Goal: Task Accomplishment & Management: Manage account settings

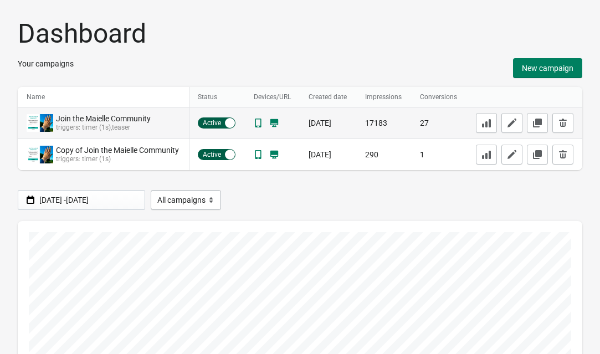
scroll to position [0, 19]
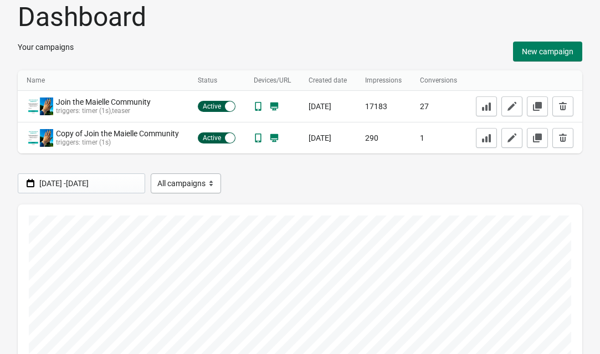
scroll to position [19, 0]
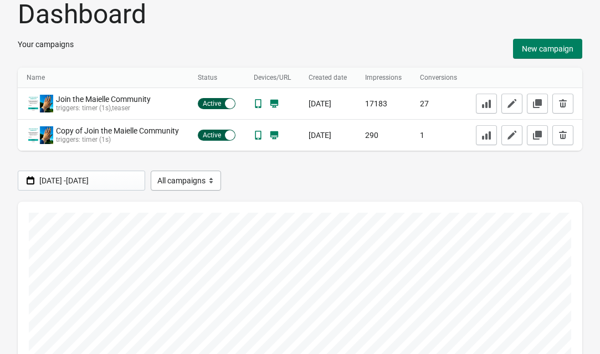
click at [455, 79] on th "Conversions" at bounding box center [438, 78] width 55 height 21
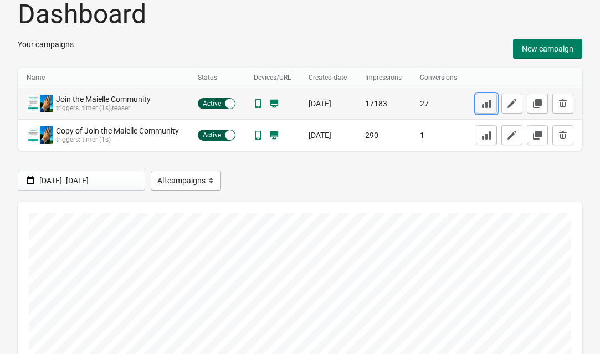
click at [491, 105] on icon "button" at bounding box center [486, 104] width 9 height 8
select select "6351bd66f335e058b315549d"
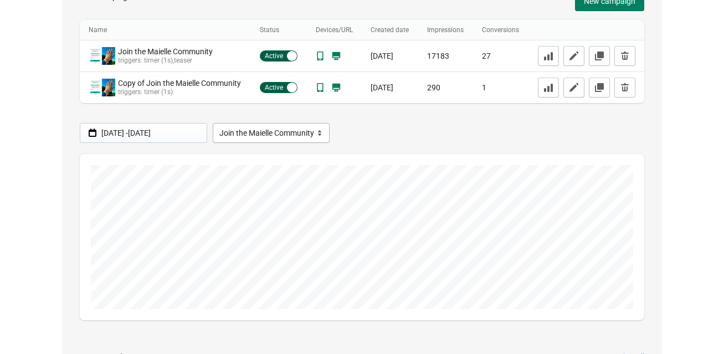
scroll to position [0, 0]
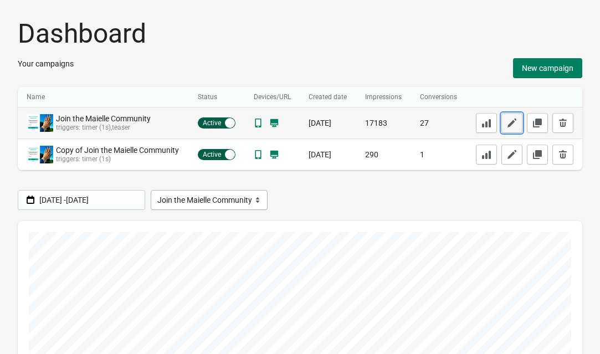
click at [518, 124] on icon "button" at bounding box center [512, 123] width 11 height 11
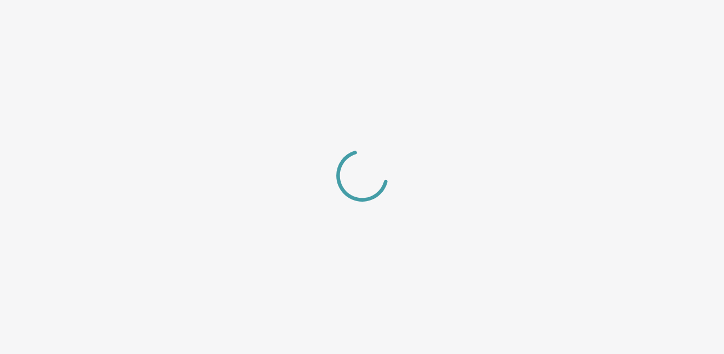
select select "_center_"
select select "dark"
select select "slide"
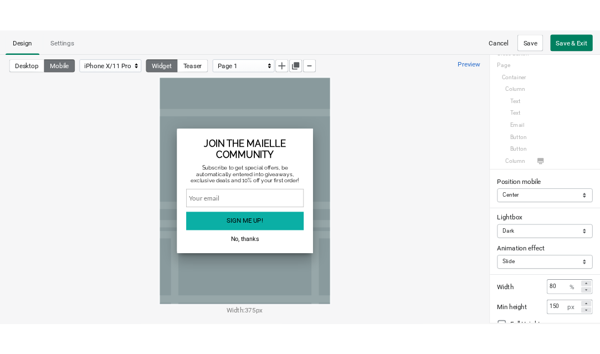
scroll to position [31, 0]
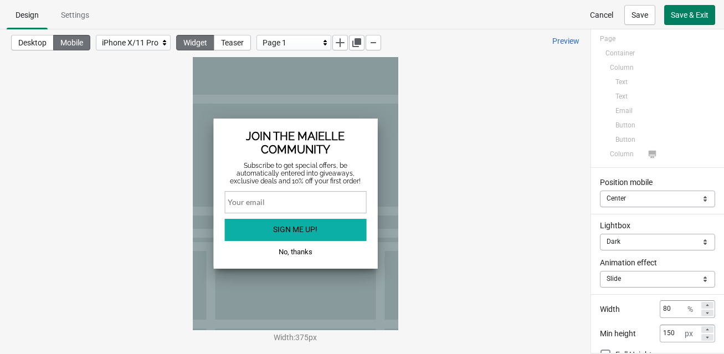
click at [590, 16] on span "Cancel" at bounding box center [601, 15] width 23 height 9
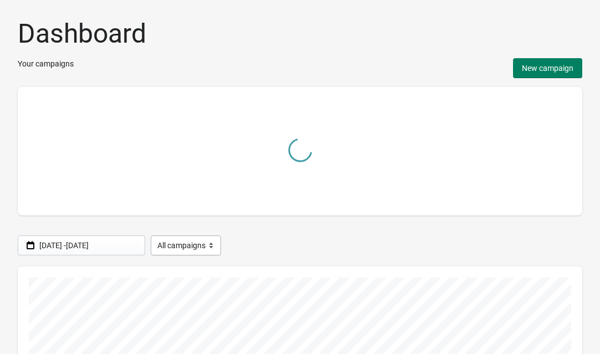
select select "6351bd66f335e058b315549d"
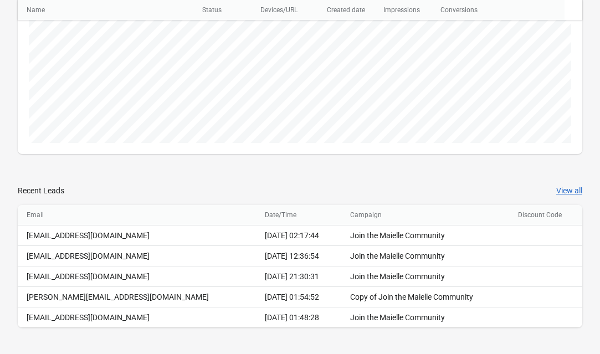
scroll to position [240, 0]
click at [559, 190] on button "View all" at bounding box center [570, 190] width 26 height 11
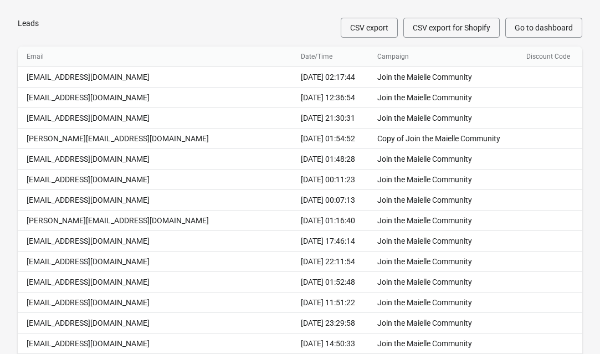
click at [545, 30] on span "Go to dashboard" at bounding box center [544, 27] width 58 height 9
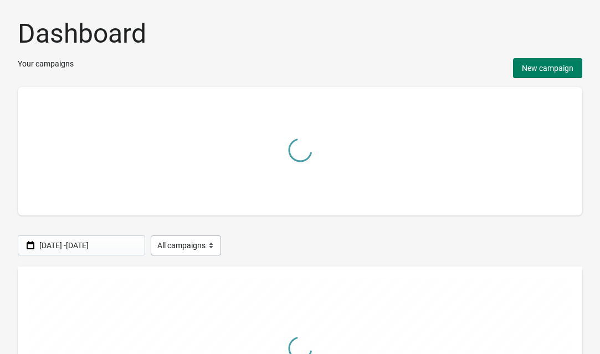
select select "6351bd66f335e058b315549d"
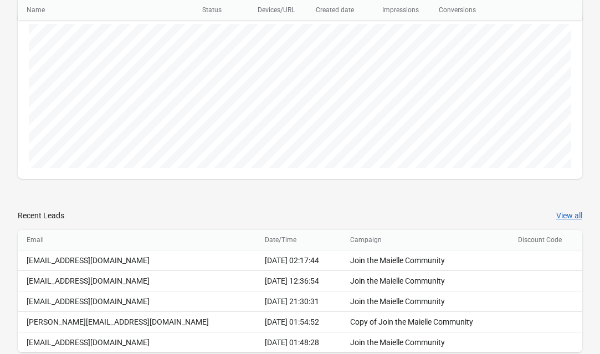
scroll to position [240, 0]
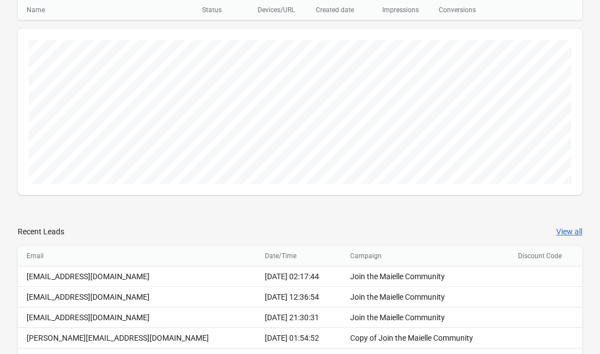
scroll to position [233, 0]
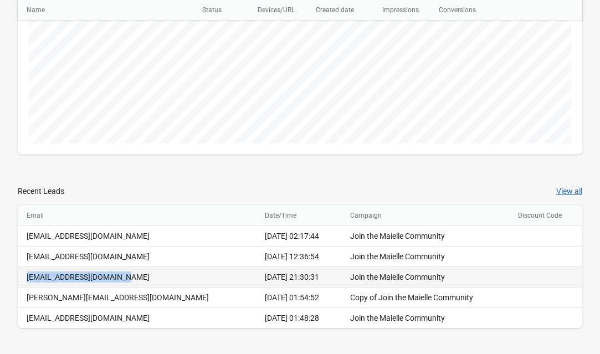
drag, startPoint x: 122, startPoint y: 279, endPoint x: 18, endPoint y: 275, distance: 104.3
click at [18, 275] on td "[EMAIL_ADDRESS][DOMAIN_NAME]" at bounding box center [137, 277] width 238 height 21
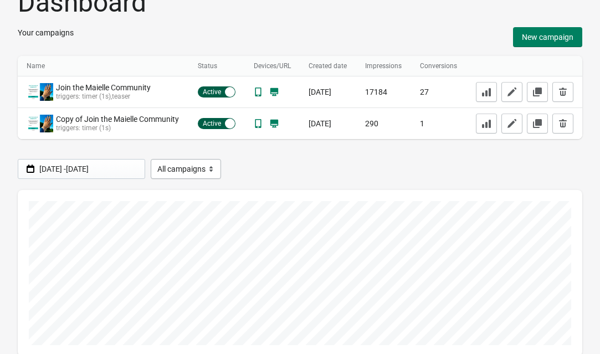
scroll to position [35, 0]
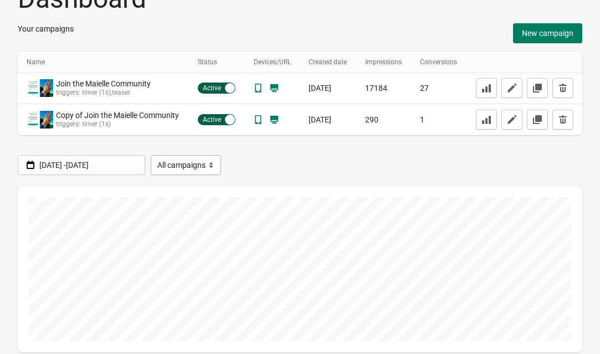
click at [302, 171] on div "Aug 28, 2025 - Sep 11, 2025 All campaigns Join the Maielle Community Copy of Jo…" at bounding box center [300, 165] width 565 height 20
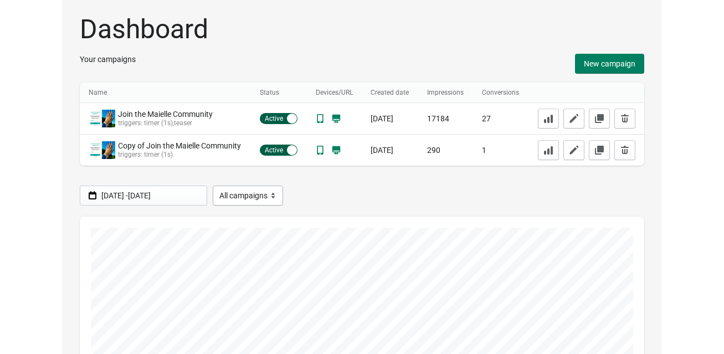
scroll to position [0, 0]
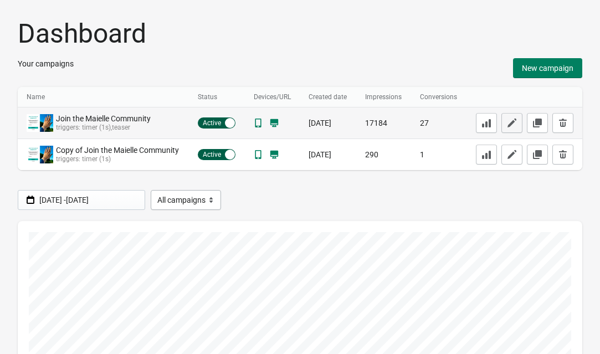
click at [517, 124] on icon "button" at bounding box center [512, 123] width 9 height 9
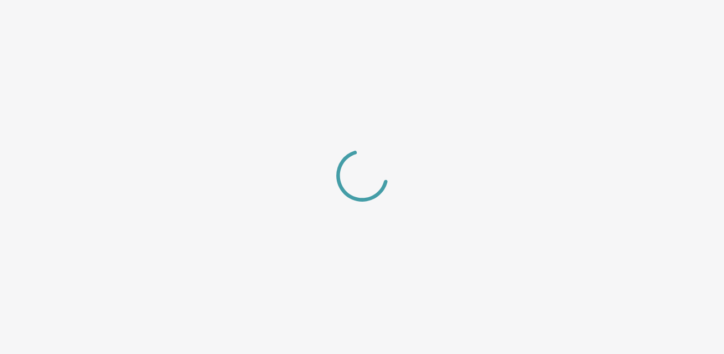
select select "_center_"
select select "dark"
select select "slide"
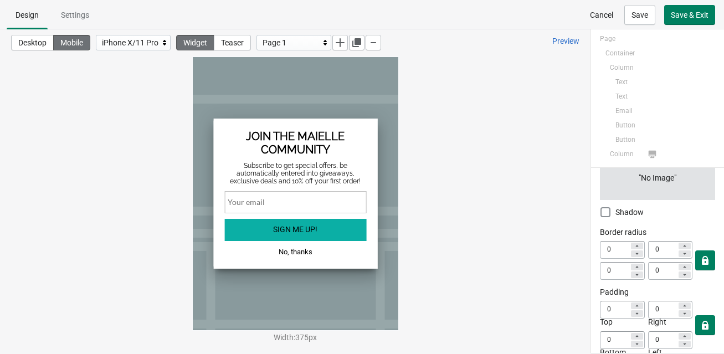
scroll to position [263, 0]
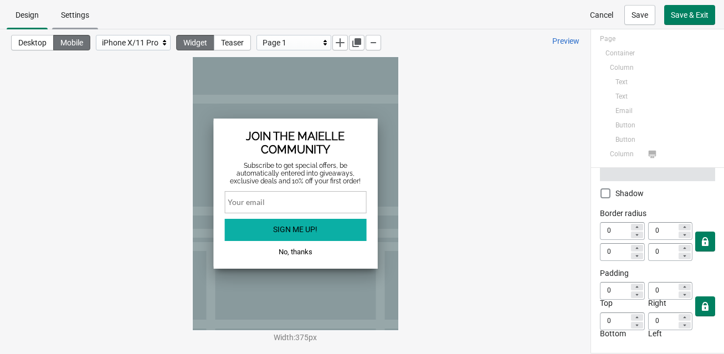
click at [83, 13] on span "Settings" at bounding box center [75, 15] width 28 height 9
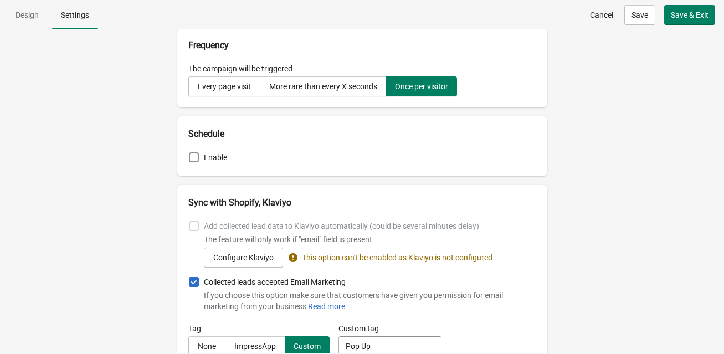
scroll to position [463, 0]
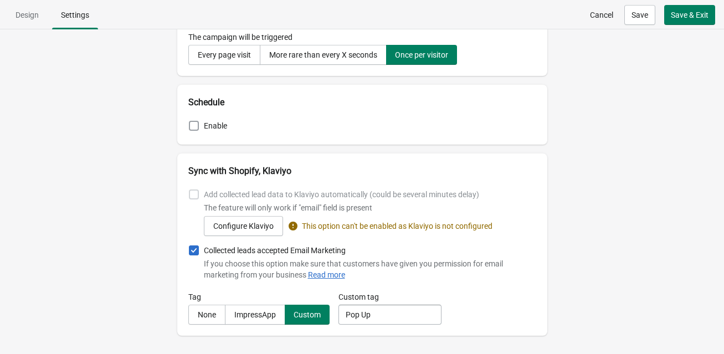
click at [197, 126] on span at bounding box center [194, 126] width 10 height 10
click at [190, 121] on input "Enable" at bounding box center [189, 121] width 1 height 1
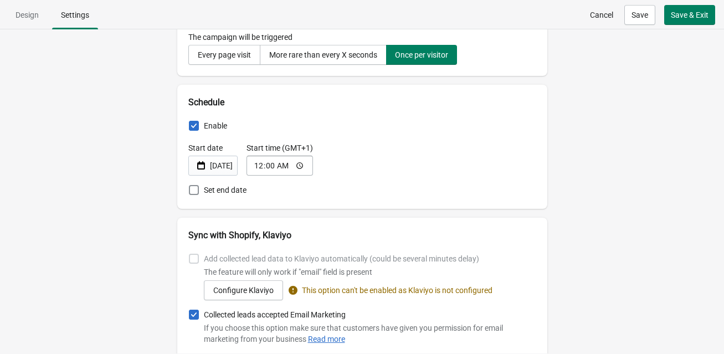
click at [197, 126] on span at bounding box center [194, 126] width 10 height 10
click at [190, 121] on input "Enable" at bounding box center [189, 121] width 1 height 1
checkbox input "false"
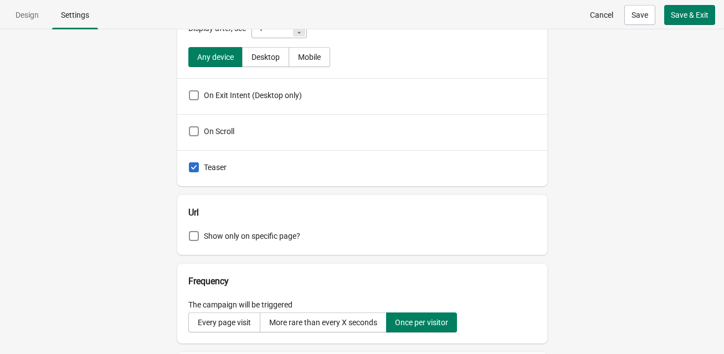
scroll to position [0, 0]
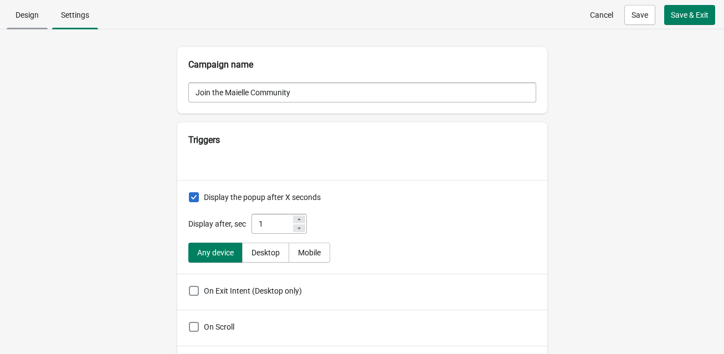
click at [29, 11] on span "Design" at bounding box center [27, 15] width 23 height 9
select select "_center_"
select select "dark"
select select "slide"
